Goal: Find specific page/section: Find specific page/section

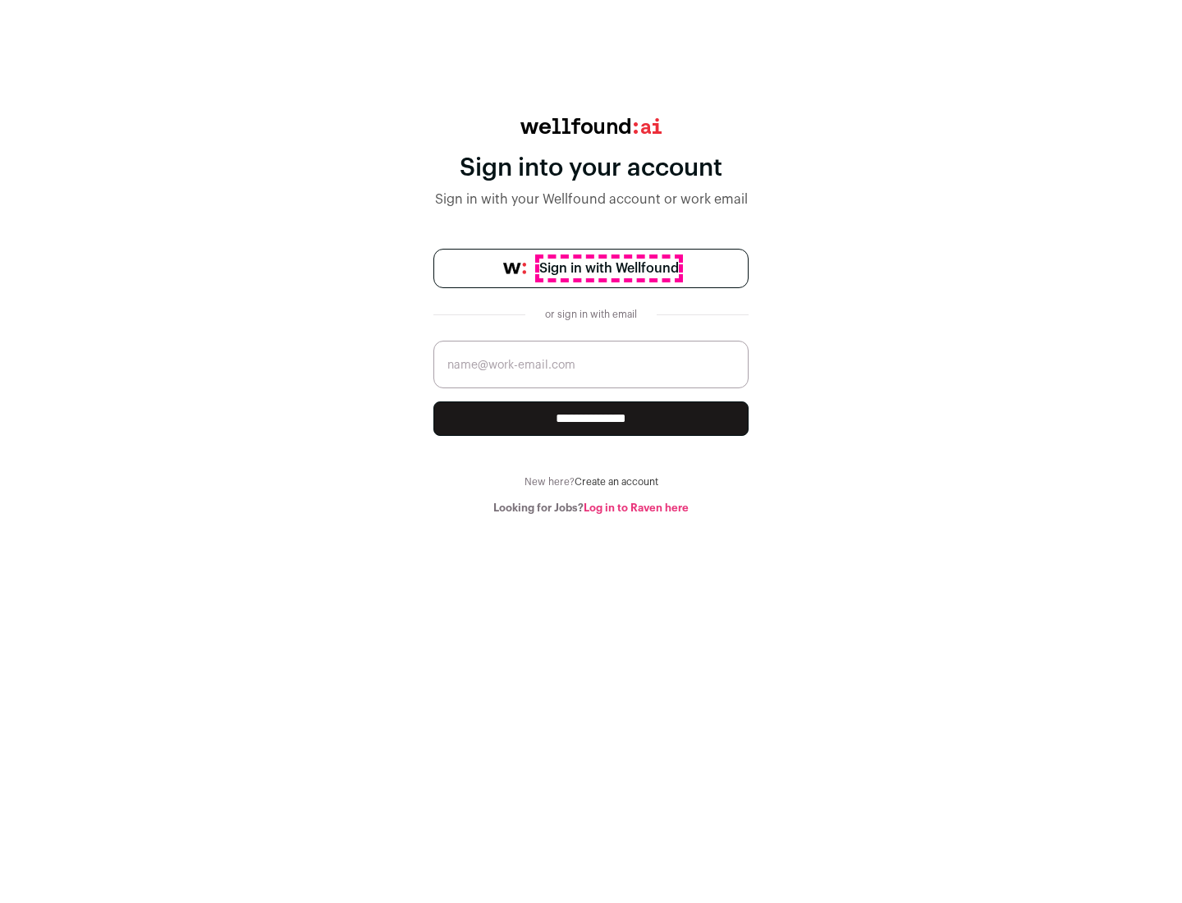
click at [608, 268] on span "Sign in with Wellfound" at bounding box center [609, 268] width 140 height 20
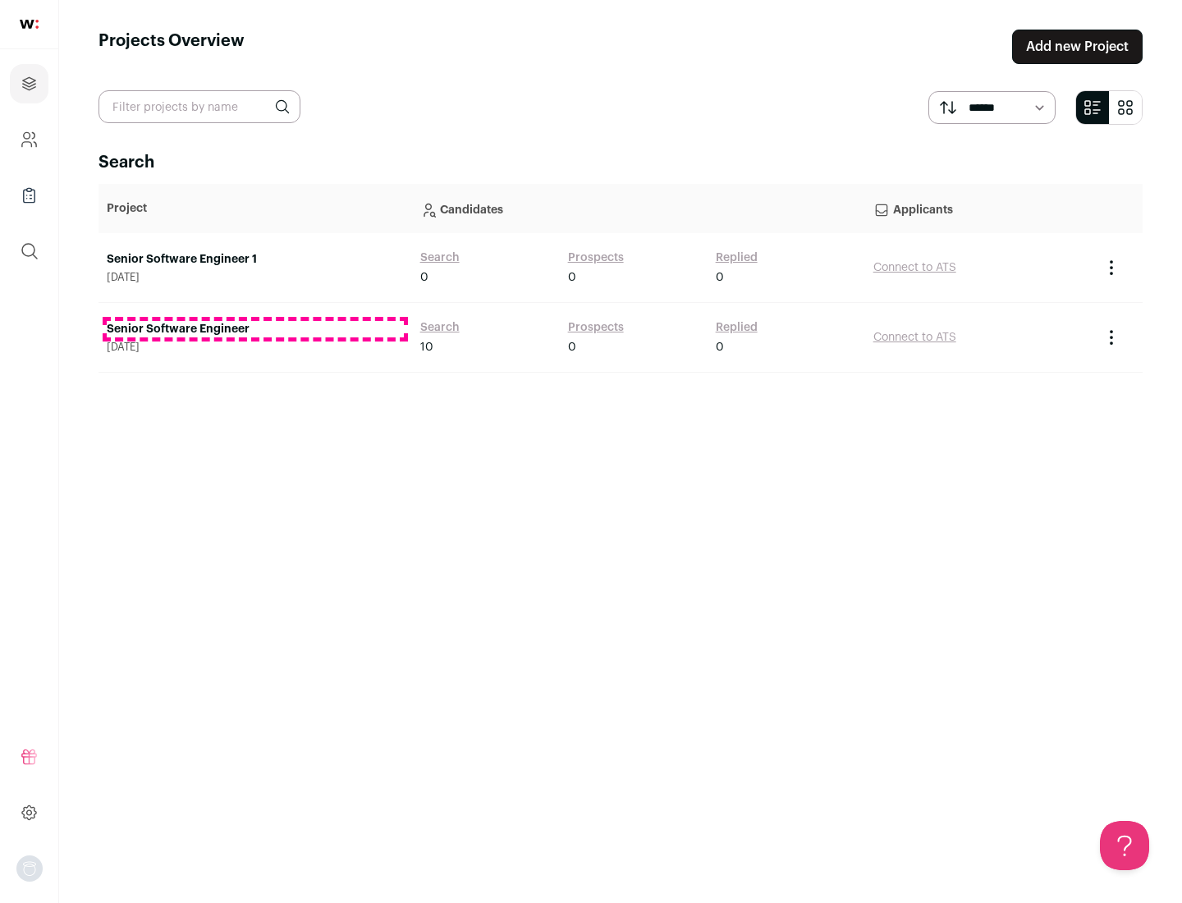
click at [254, 329] on link "Senior Software Engineer" at bounding box center [255, 329] width 297 height 16
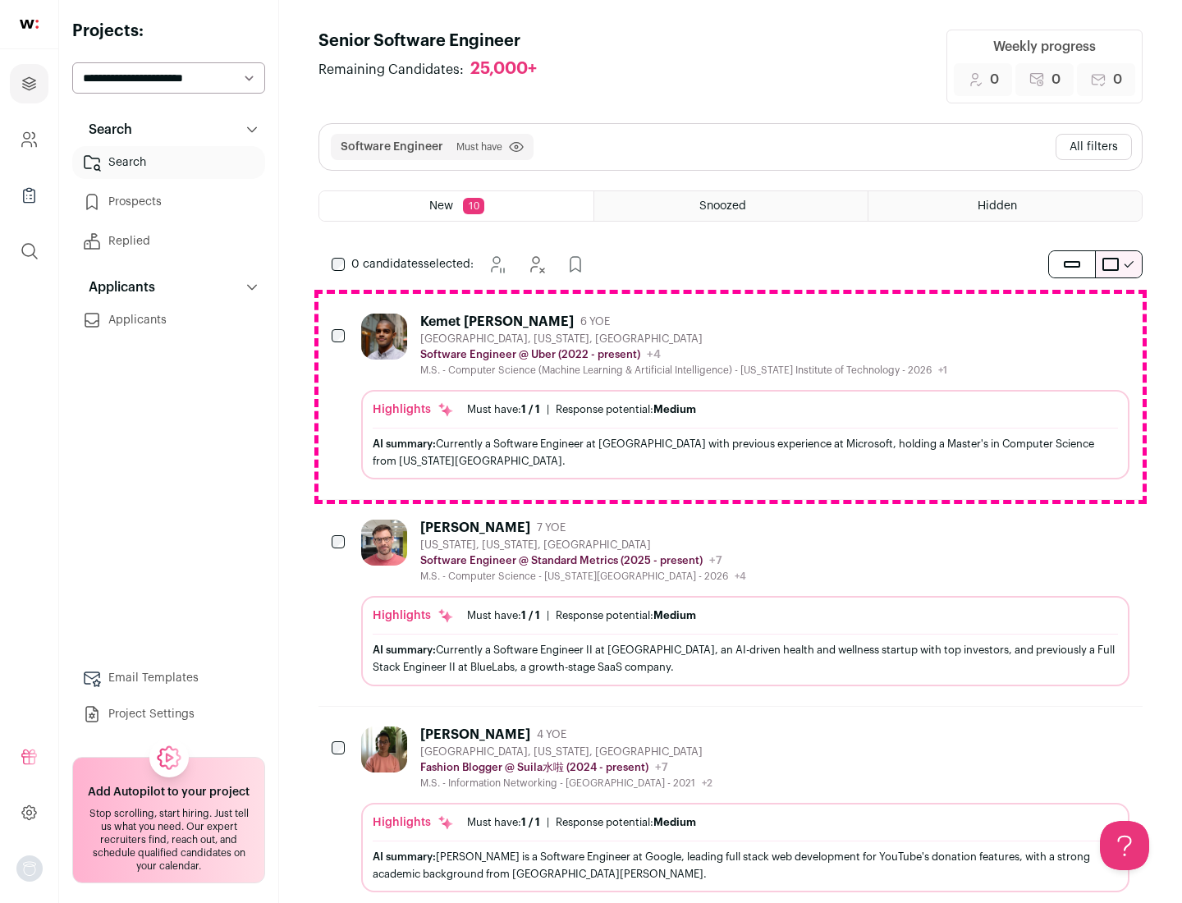
click at [730, 396] on div "Highlights Must have: 1 / 1 How many must haves have been fulfilled? | Response…" at bounding box center [745, 434] width 768 height 89
